Goal: Task Accomplishment & Management: Complete application form

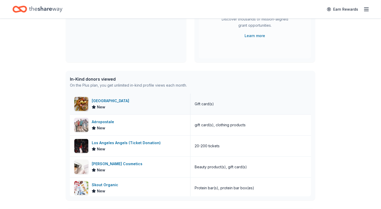
click at [125, 111] on div "Wood Ranch New" at bounding box center [130, 104] width 121 height 21
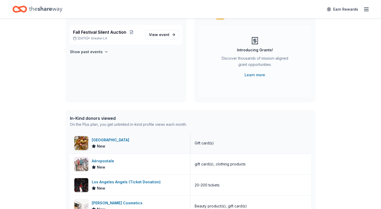
scroll to position [44, 0]
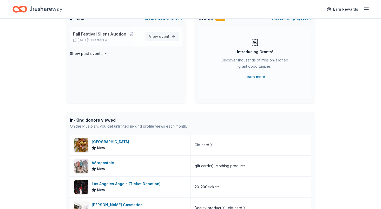
click at [168, 36] on span "event" at bounding box center [164, 36] width 10 height 4
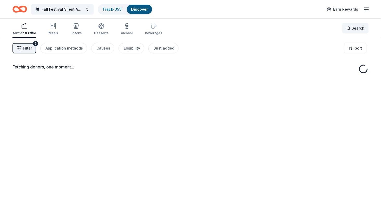
click at [350, 30] on div "Search" at bounding box center [355, 28] width 18 height 6
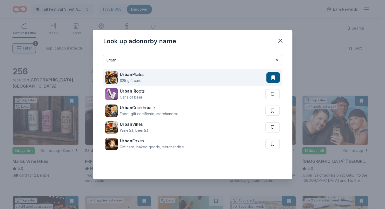
type input "urban"
click at [200, 81] on div "Urban Pl a tes $25 gift card" at bounding box center [185, 77] width 161 height 17
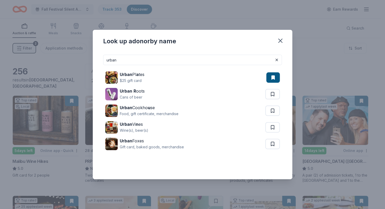
click at [271, 61] on input "urban" at bounding box center [192, 60] width 179 height 10
click at [276, 61] on button at bounding box center [276, 60] width 6 height 6
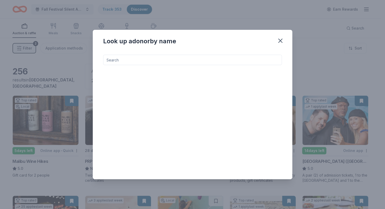
click at [210, 58] on input at bounding box center [192, 60] width 179 height 10
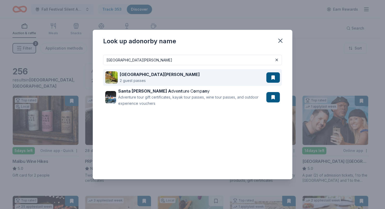
type input "santa barbara zoo"
click at [189, 79] on div "Santa Barbara Zoo 2 guest passes" at bounding box center [185, 77] width 161 height 17
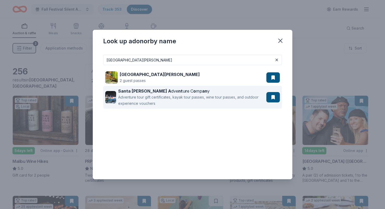
click at [215, 98] on div "Adventure tour gift certificates, kayak tour passes, wine tour passes, and outd…" at bounding box center [191, 100] width 146 height 12
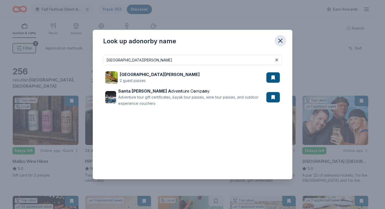
click at [283, 44] on button "button" at bounding box center [280, 40] width 11 height 11
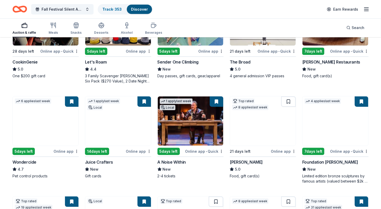
scroll to position [207, 0]
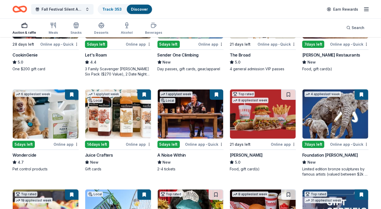
click at [266, 118] on img at bounding box center [263, 114] width 66 height 49
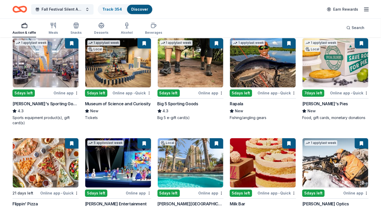
scroll to position [1747, 0]
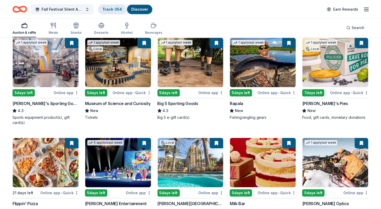
click at [107, 7] on link "Track · 354" at bounding box center [111, 9] width 19 height 4
click at [111, 10] on link "Track · 354" at bounding box center [111, 9] width 19 height 4
click at [108, 8] on link "Track · 354" at bounding box center [111, 9] width 19 height 4
click at [112, 10] on link "Track · 354" at bounding box center [111, 9] width 19 height 4
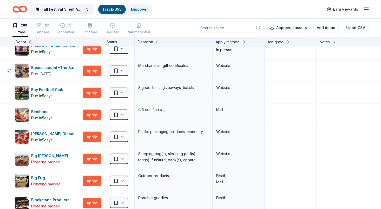
scroll to position [299, 0]
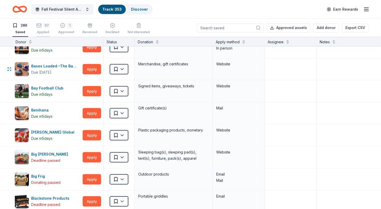
click at [43, 30] on div "Applied" at bounding box center [43, 32] width 14 height 4
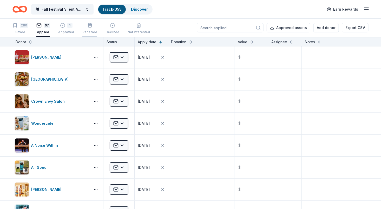
click at [89, 35] on button "Received" at bounding box center [89, 29] width 15 height 16
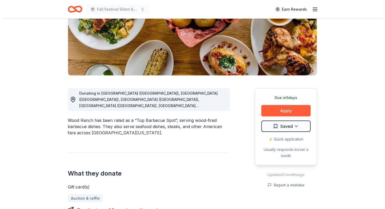
scroll to position [85, 0]
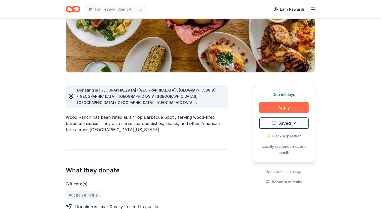
click at [267, 108] on button "Apply" at bounding box center [283, 107] width 49 height 11
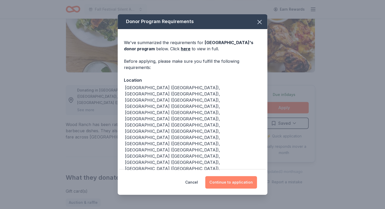
click at [240, 185] on button "Continue to application" at bounding box center [231, 182] width 52 height 12
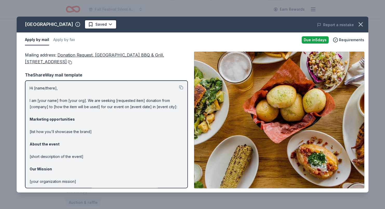
click at [72, 62] on button at bounding box center [69, 62] width 5 height 4
click at [360, 24] on icon "button" at bounding box center [361, 25] width 4 height 4
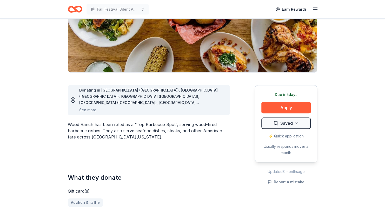
click at [294, 123] on html "Fall Festival Silent Auction Earn Rewards Due in 5 days Share Wood Ranch New ap…" at bounding box center [192, 19] width 385 height 209
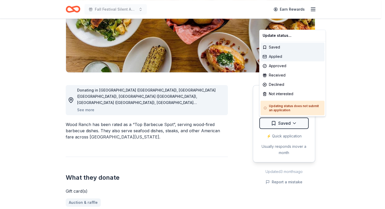
click at [281, 57] on div "Applied" at bounding box center [292, 56] width 64 height 9
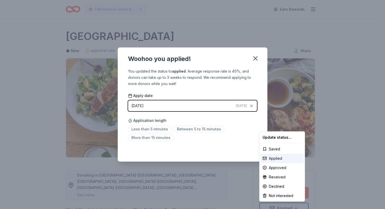
click at [285, 161] on div "Applied" at bounding box center [281, 158] width 43 height 9
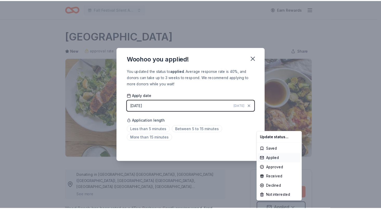
scroll to position [5, 0]
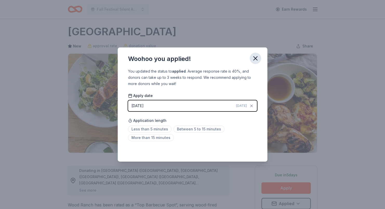
click at [256, 60] on icon "button" at bounding box center [255, 58] width 7 height 7
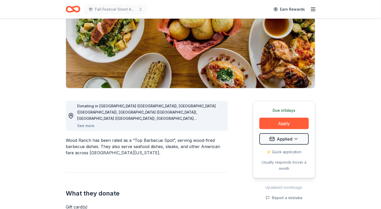
scroll to position [71, 0]
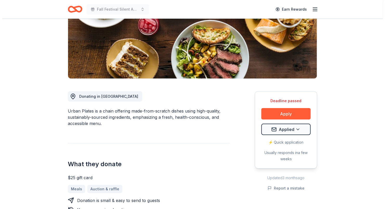
scroll to position [80, 0]
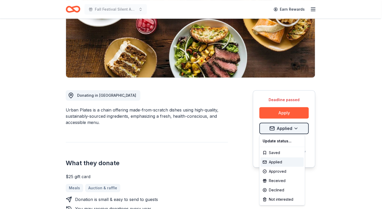
click at [280, 123] on html "Fall Festival Silent Auction Earn Rewards Deadline passed Share Urban Plates Ne…" at bounding box center [192, 24] width 385 height 209
click at [296, 129] on html "Fall Festival Silent Auction Earn Rewards Deadline passed Share Urban Plates Ne…" at bounding box center [192, 24] width 385 height 209
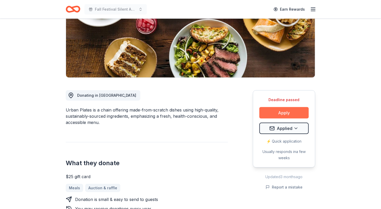
click at [300, 114] on button "Apply" at bounding box center [283, 112] width 49 height 11
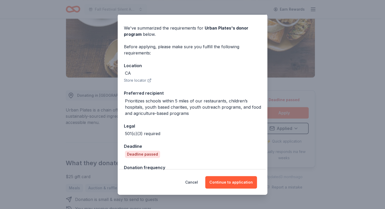
scroll to position [29, 0]
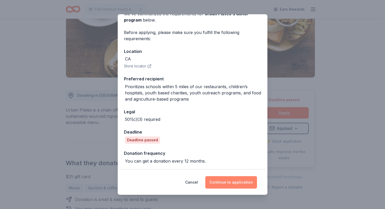
click at [240, 182] on button "Continue to application" at bounding box center [231, 182] width 52 height 12
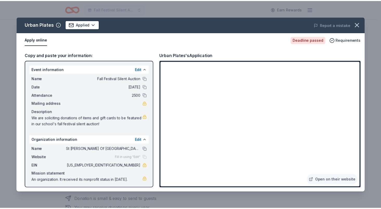
scroll to position [1, 0]
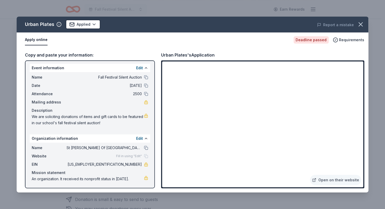
click at [39, 42] on button "Apply online" at bounding box center [36, 40] width 23 height 11
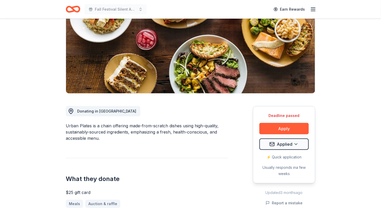
scroll to position [67, 0]
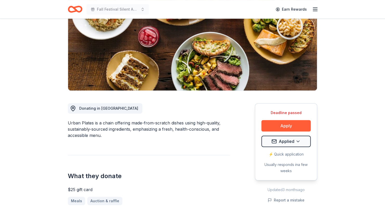
click at [296, 142] on html "Fall Festival Silent Auction Earn Rewards Deadline passed Share Urban Plates Ne…" at bounding box center [192, 37] width 385 height 209
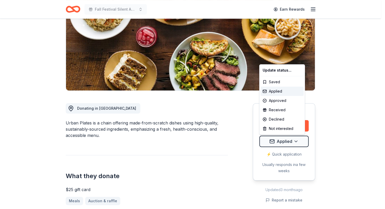
click at [344, 138] on html "Fall Festival Silent Auction Earn Rewards Deadline passed Share Urban Plates Ne…" at bounding box center [192, 37] width 385 height 209
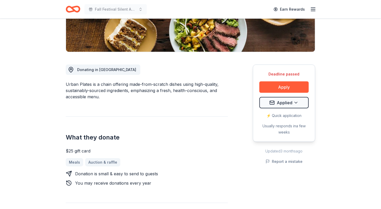
scroll to position [105, 0]
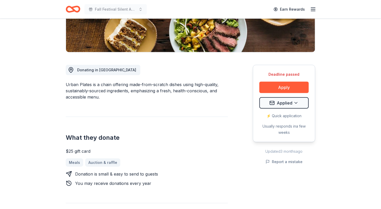
click at [292, 116] on div "⚡️ Quick application" at bounding box center [283, 116] width 49 height 6
click at [289, 88] on button "Apply" at bounding box center [283, 87] width 49 height 11
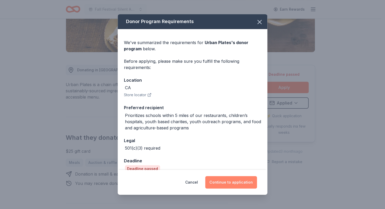
click at [241, 184] on button "Continue to application" at bounding box center [231, 182] width 52 height 12
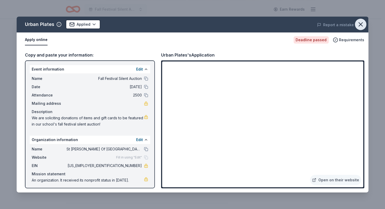
click at [359, 26] on icon "button" at bounding box center [361, 25] width 4 height 4
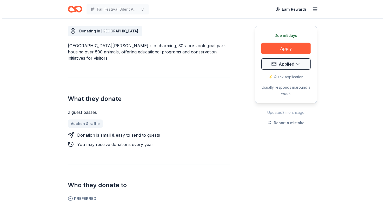
scroll to position [149, 0]
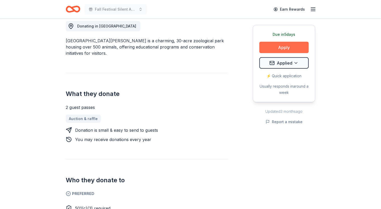
click at [293, 51] on button "Apply" at bounding box center [283, 47] width 49 height 11
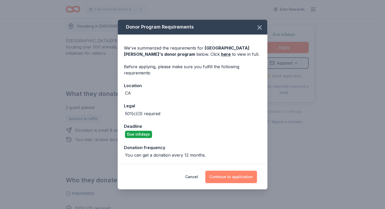
click at [244, 179] on button "Continue to application" at bounding box center [231, 177] width 52 height 12
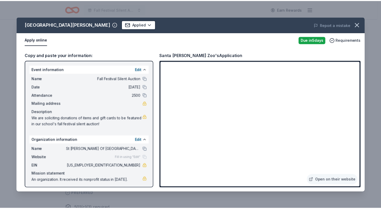
scroll to position [1, 0]
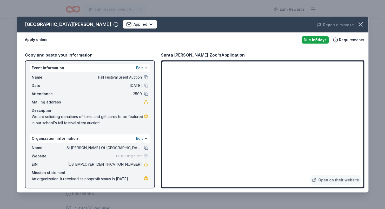
click at [35, 43] on button "Apply online" at bounding box center [36, 40] width 23 height 11
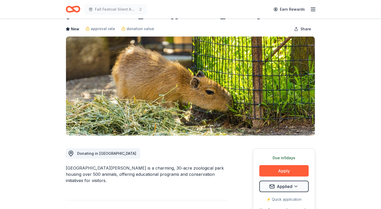
scroll to position [0, 0]
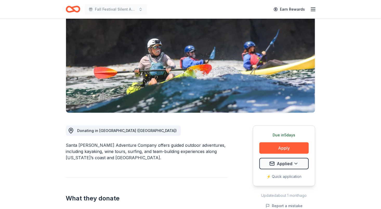
scroll to position [48, 0]
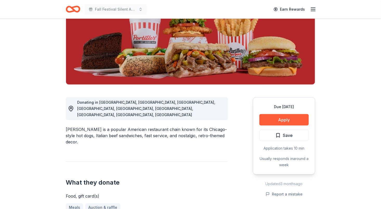
scroll to position [74, 0]
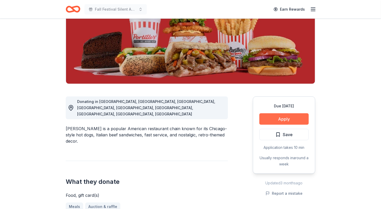
click at [294, 124] on button "Apply" at bounding box center [283, 118] width 49 height 11
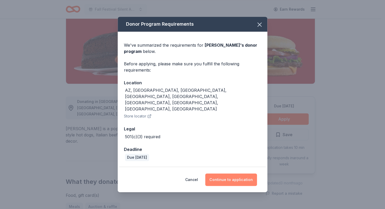
click at [238, 174] on button "Continue to application" at bounding box center [231, 180] width 52 height 12
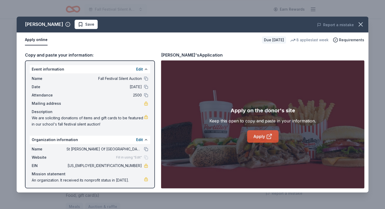
click at [262, 138] on link "Apply" at bounding box center [262, 136] width 31 height 12
click at [362, 24] on icon "button" at bounding box center [360, 24] width 7 height 7
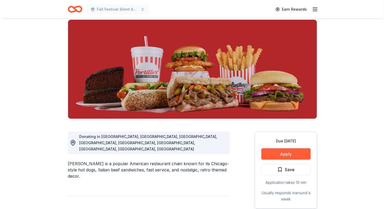
scroll to position [41, 0]
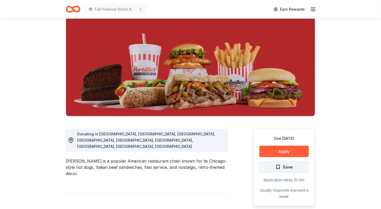
click at [295, 167] on button "Save" at bounding box center [283, 167] width 49 height 11
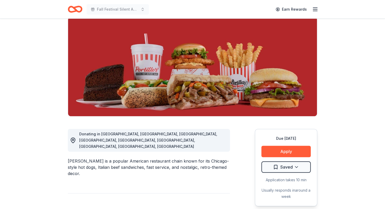
click at [295, 167] on html "Fall Festival Silent Auction Earn Rewards Due [DATE] Share [PERSON_NAME] 5.0 • …" at bounding box center [192, 63] width 385 height 209
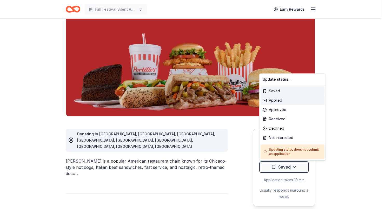
click at [276, 101] on div "Applied" at bounding box center [292, 100] width 64 height 9
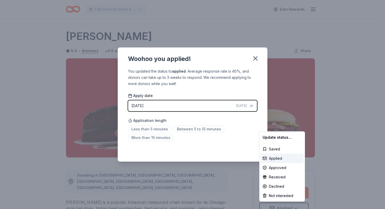
click at [281, 159] on div "Applied" at bounding box center [281, 158] width 43 height 9
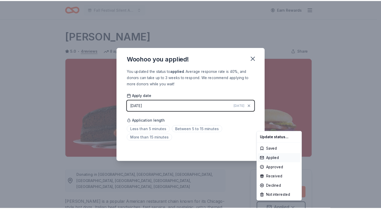
scroll to position [5, 0]
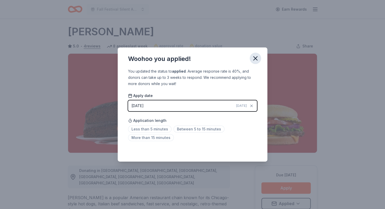
click at [255, 61] on icon "button" at bounding box center [255, 58] width 7 height 7
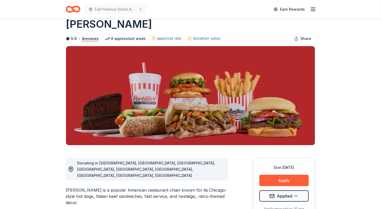
scroll to position [0, 0]
